Goal: Transaction & Acquisition: Obtain resource

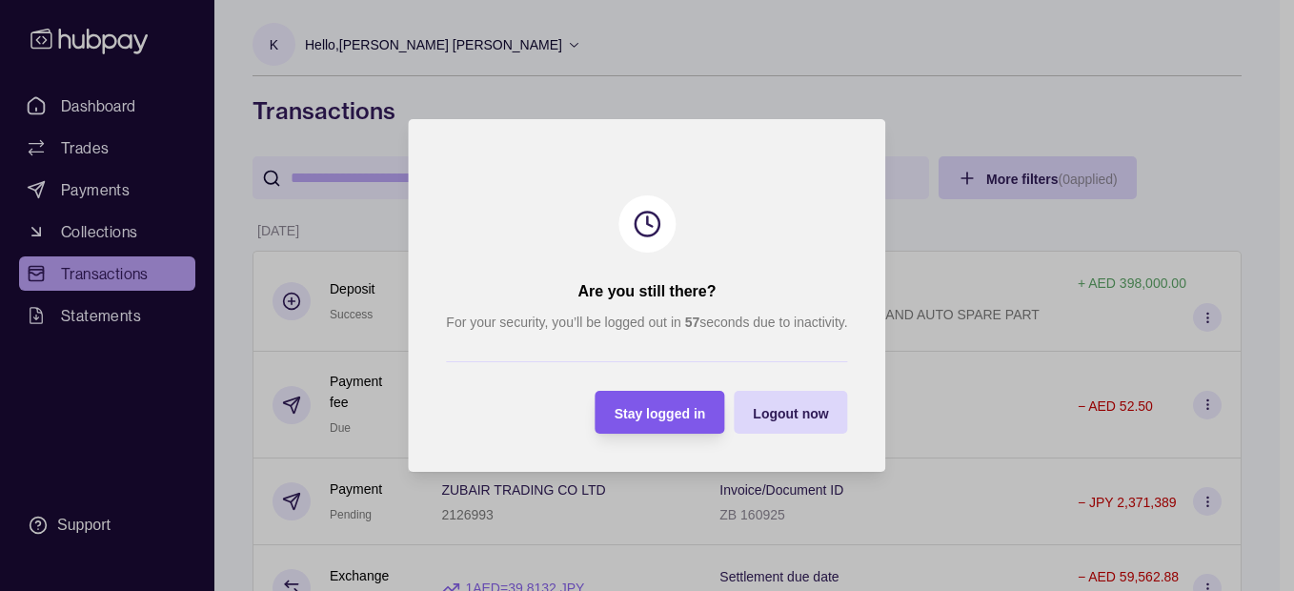
click at [659, 398] on div "Stay logged in" at bounding box center [646, 412] width 120 height 43
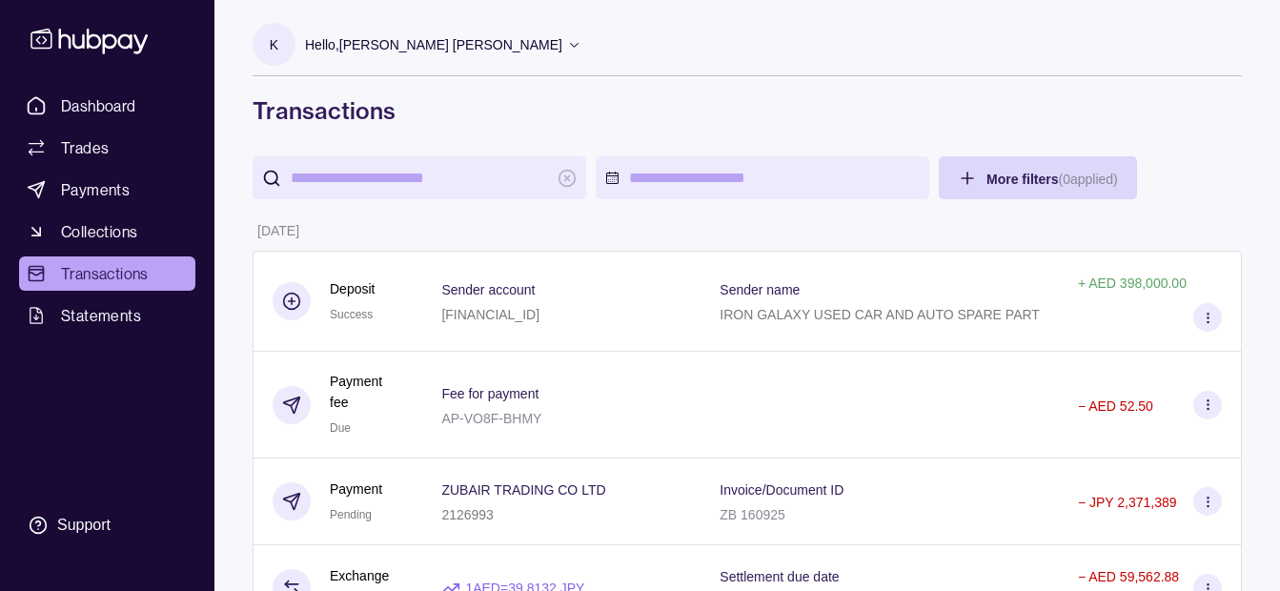
click at [416, 47] on p "Hello, [PERSON_NAME] [PERSON_NAME]" at bounding box center [433, 44] width 257 height 21
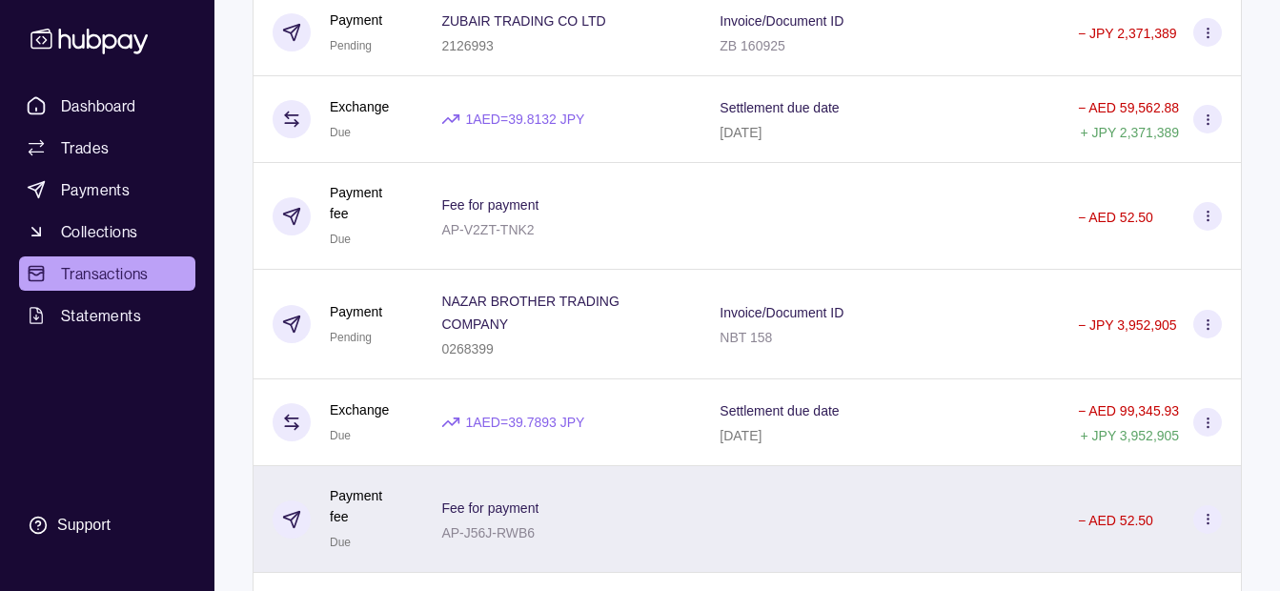
scroll to position [858, 0]
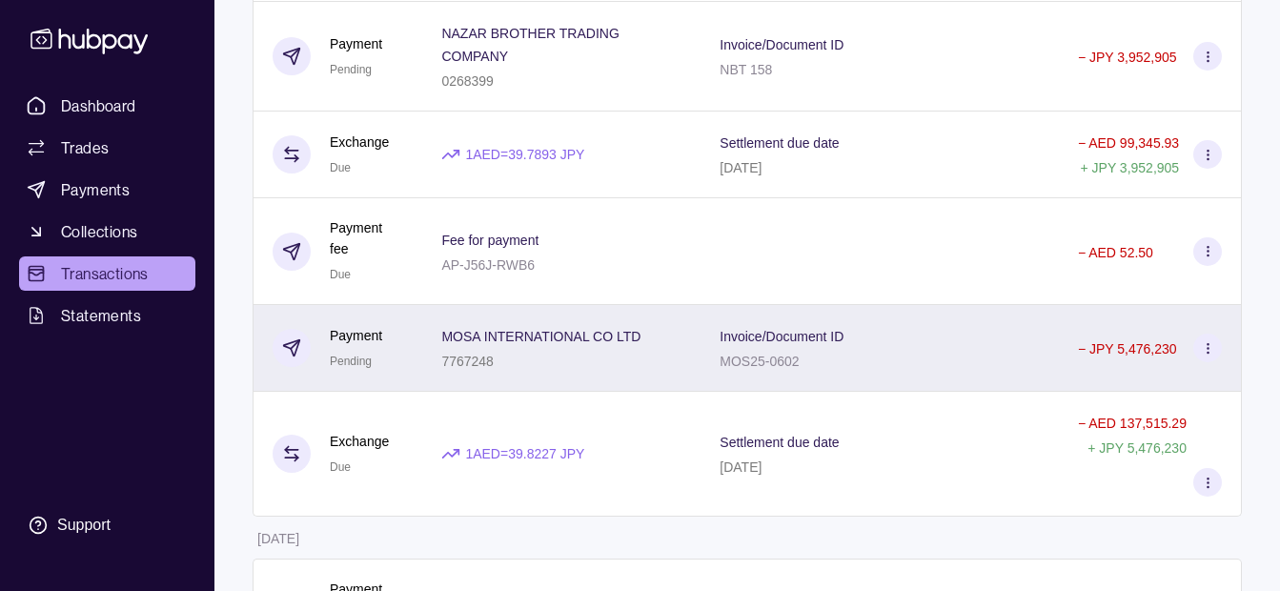
click at [600, 365] on div "7767248" at bounding box center [540, 360] width 199 height 23
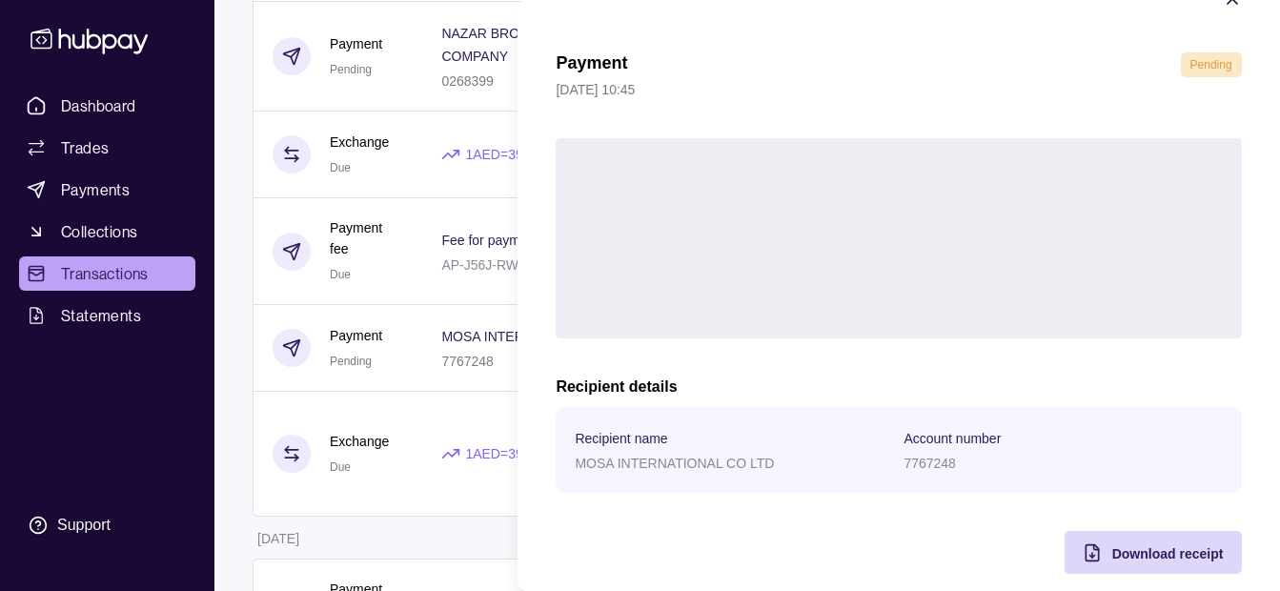
scroll to position [70, 0]
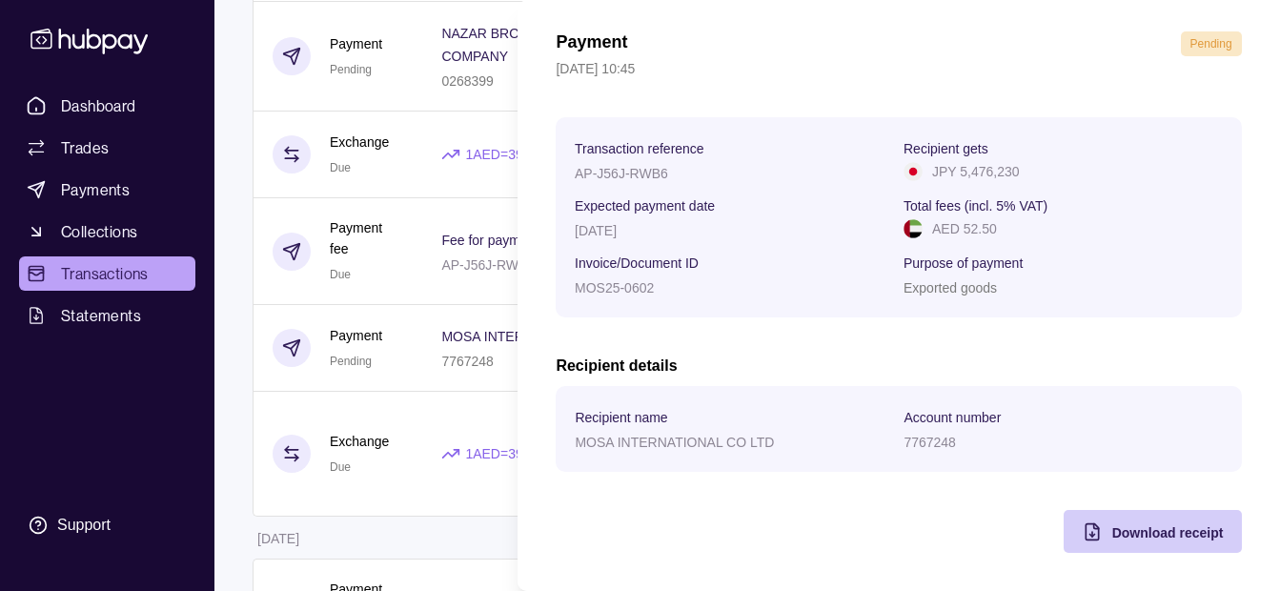
click at [1130, 536] on span "Download receipt" at bounding box center [1166, 532] width 111 height 15
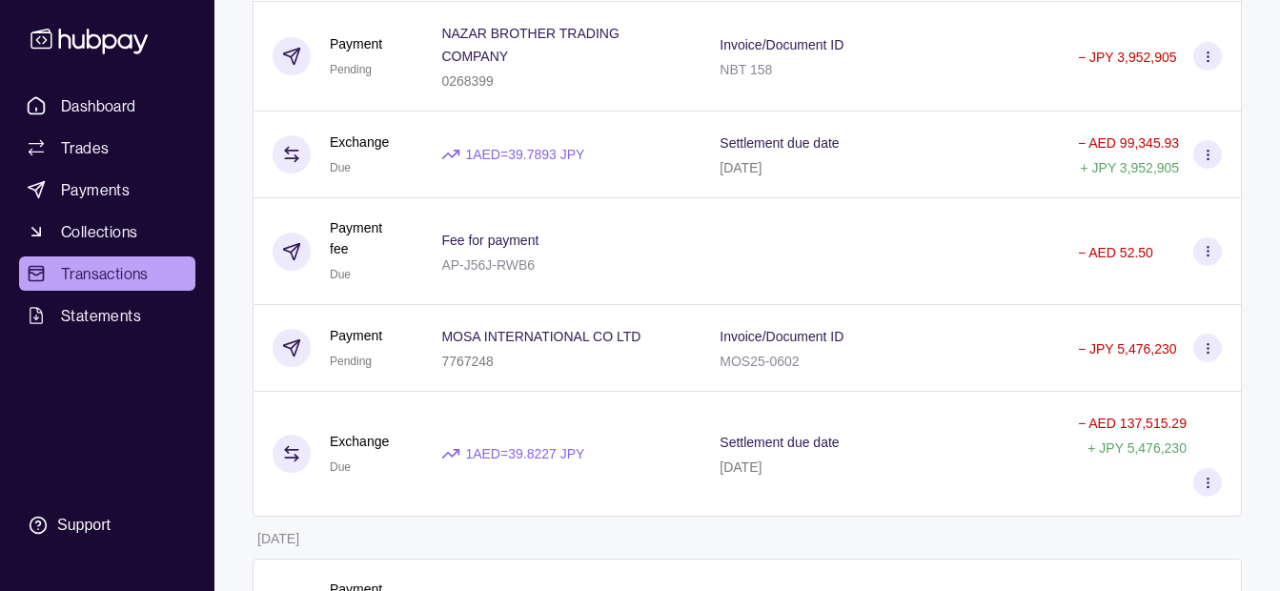
click at [428, 535] on html "Dashboard Trades Payments Collections Transactions Statements Support K Hello, …" at bounding box center [640, 432] width 1280 height 2580
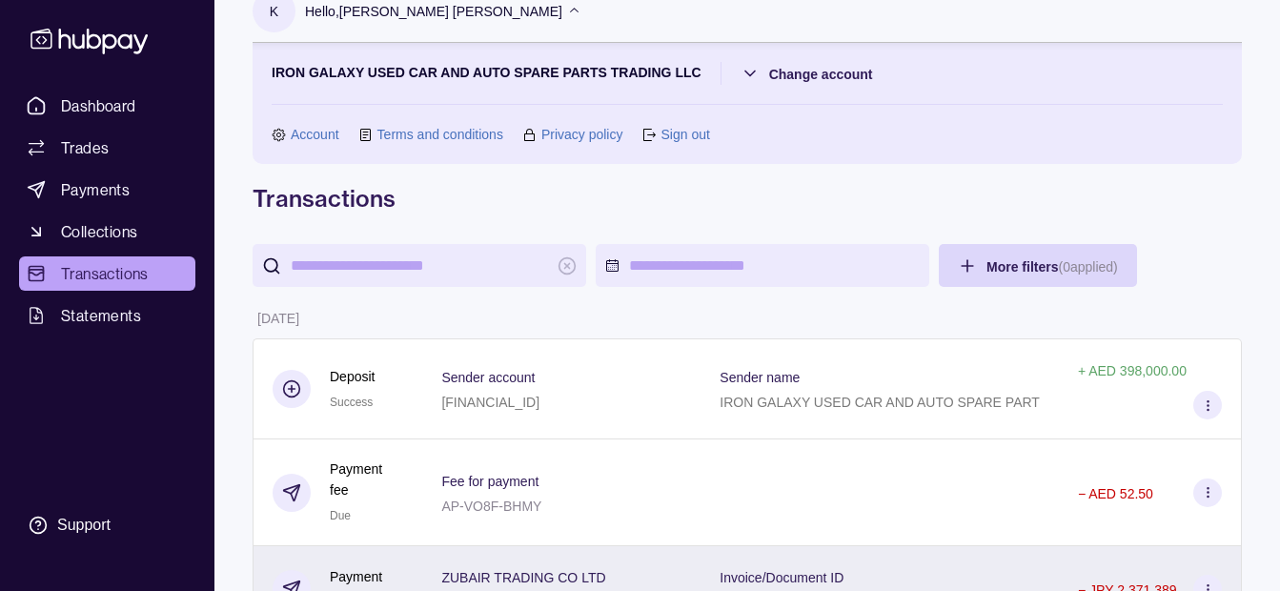
scroll to position [0, 0]
